Goal: Complete application form

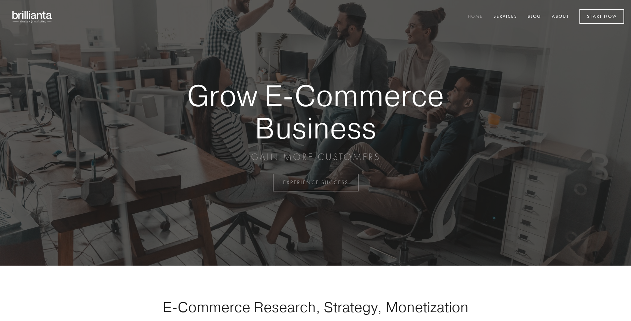
scroll to position [1790, 0]
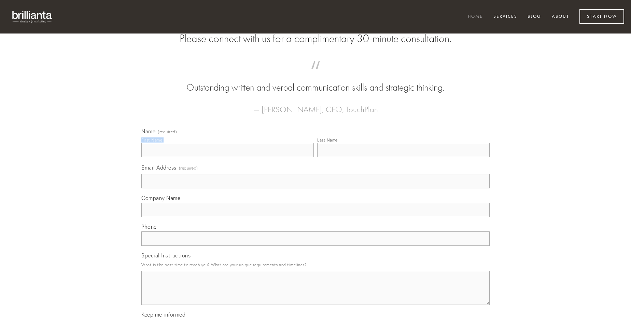
type input "[PERSON_NAME]"
click at [403, 157] on input "Last Name" at bounding box center [403, 150] width 172 height 14
type input "[PERSON_NAME]"
click at [316, 188] on input "Email Address (required)" at bounding box center [315, 181] width 348 height 14
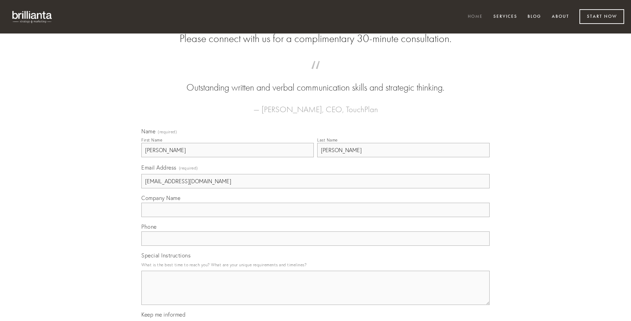
type input "[EMAIL_ADDRESS][DOMAIN_NAME]"
click at [316, 217] on input "Company Name" at bounding box center [315, 210] width 348 height 14
type input "aedificium"
click at [316, 246] on input "text" at bounding box center [315, 238] width 348 height 14
click at [316, 294] on textarea "Special Instructions" at bounding box center [315, 287] width 348 height 34
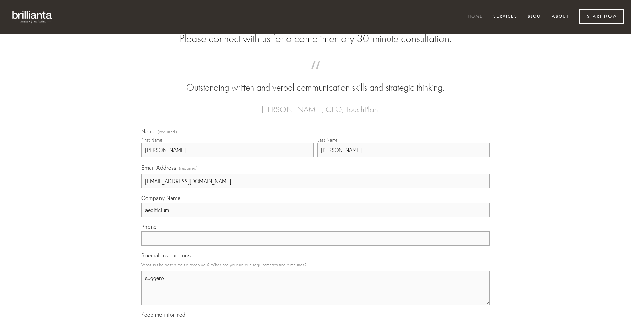
type textarea "suggero"
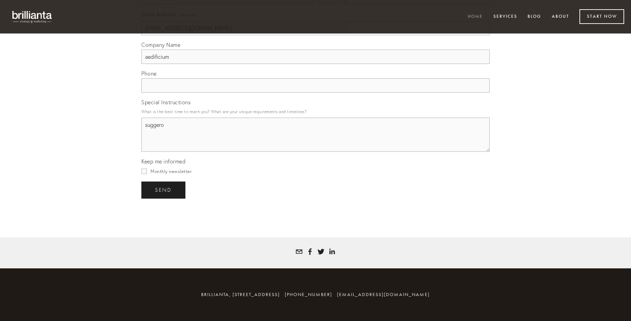
click at [164, 190] on span "send" at bounding box center [163, 190] width 17 height 6
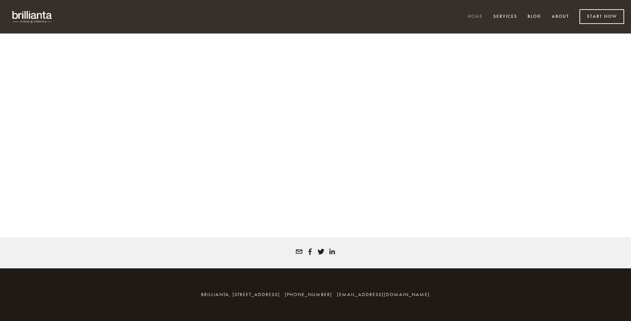
scroll to position [1781, 0]
